Goal: Task Accomplishment & Management: Use online tool/utility

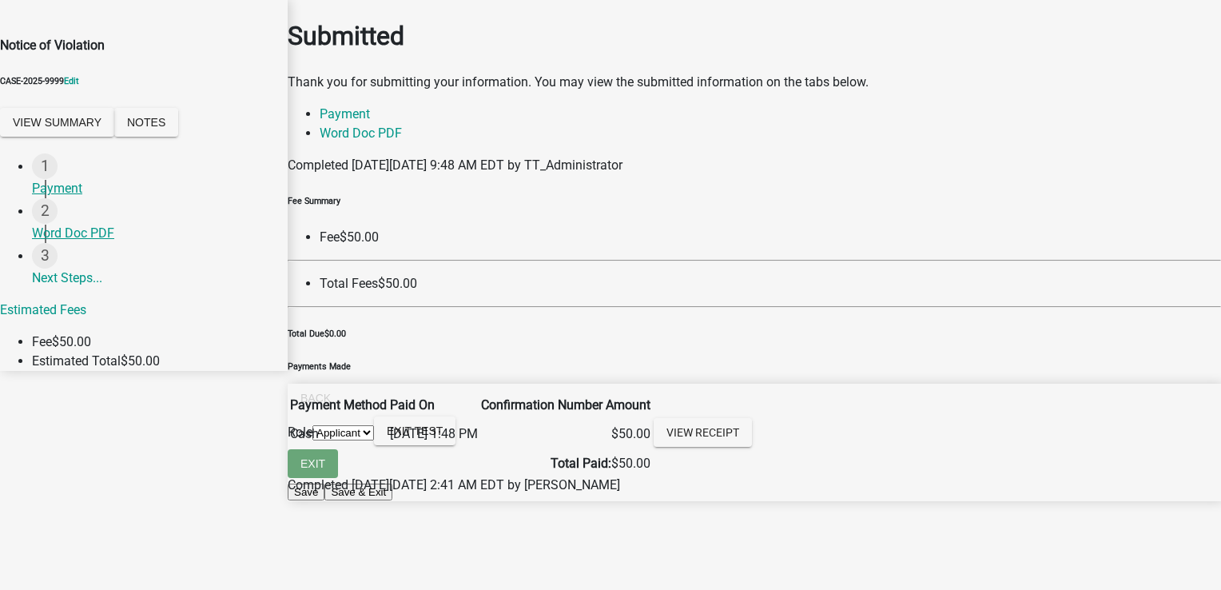
scroll to position [135, 0]
click at [443, 437] on span "Exit Test" at bounding box center [415, 430] width 56 height 13
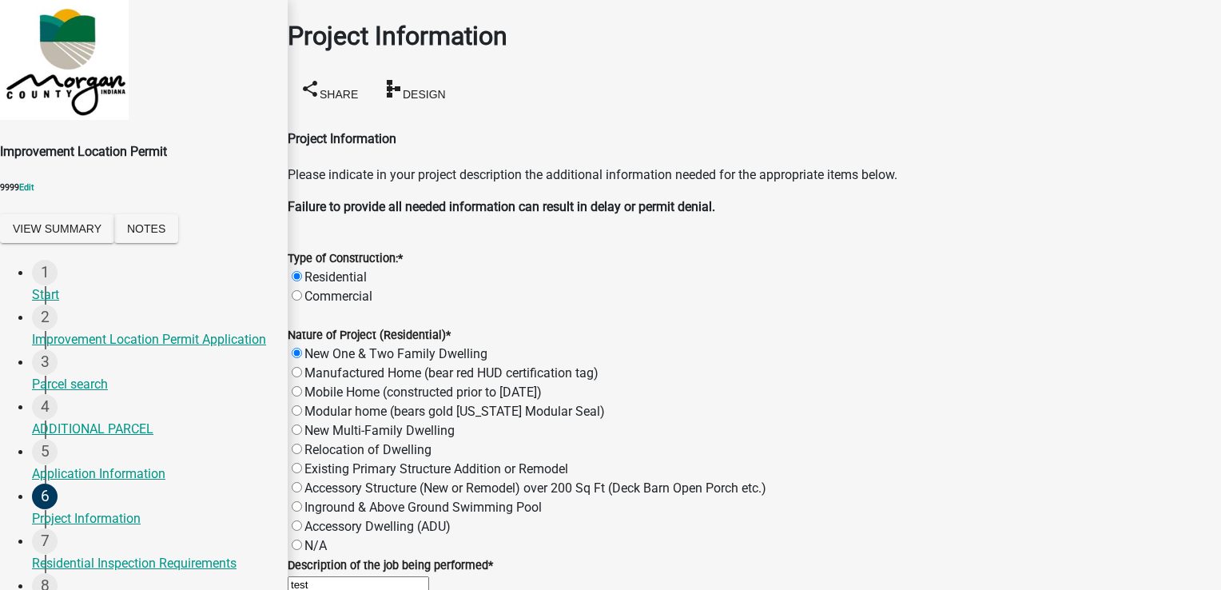
scroll to position [1758, 0]
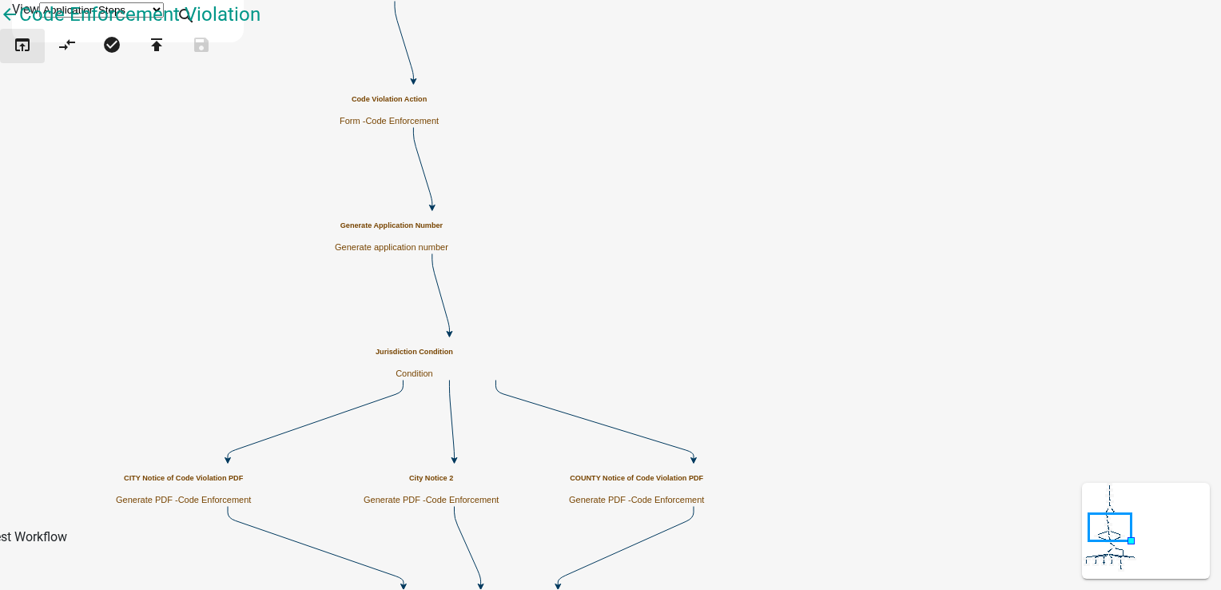
click at [32, 58] on icon "open_in_browser" at bounding box center [22, 46] width 19 height 22
